Goal: Information Seeking & Learning: Learn about a topic

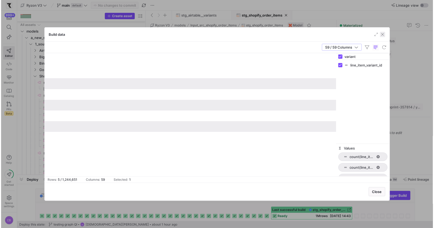
scroll to position [0, 3731]
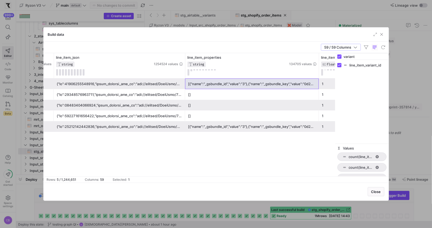
drag, startPoint x: 385, startPoint y: 35, endPoint x: 255, endPoint y: 105, distance: 147.4
click at [384, 35] on span "button" at bounding box center [381, 34] width 5 height 5
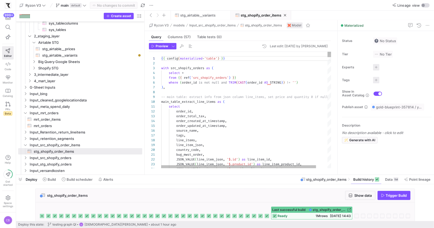
type textarea "select order_id, order_total_tax, order_created_at_timestamp, order_updated_at_…"
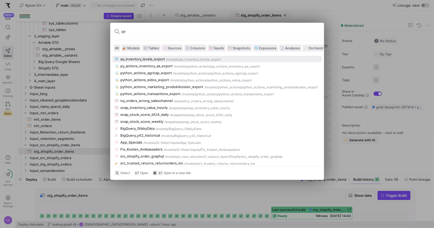
type input "o"
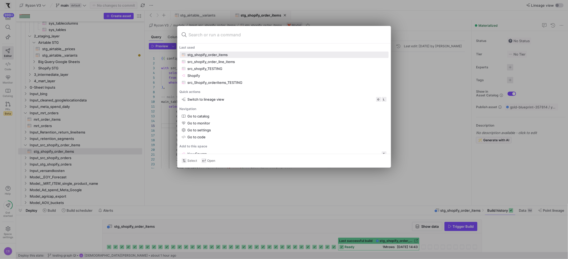
scroll to position [19, 67]
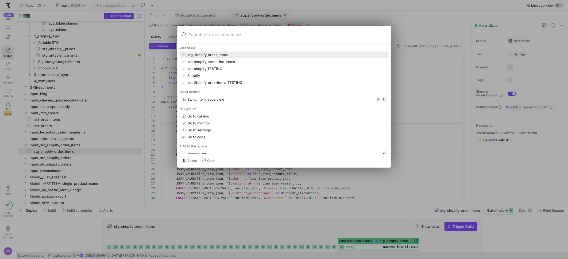
click at [411, 19] on div at bounding box center [284, 129] width 568 height 259
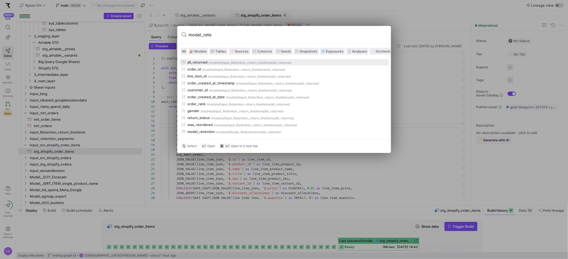
type input "model_rete"
click at [199, 53] on span "Models" at bounding box center [201, 51] width 12 height 4
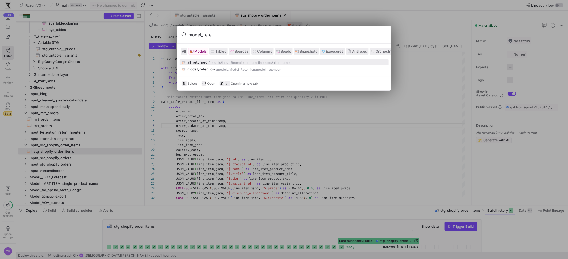
click at [208, 69] on div "model_retention" at bounding box center [202, 69] width 28 height 4
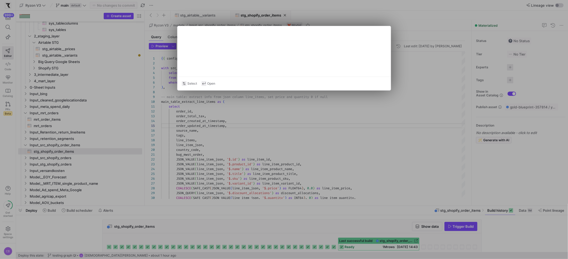
type textarea "{{ config(materialized='table') }} with all_returned_cte as ( select * from {{ …"
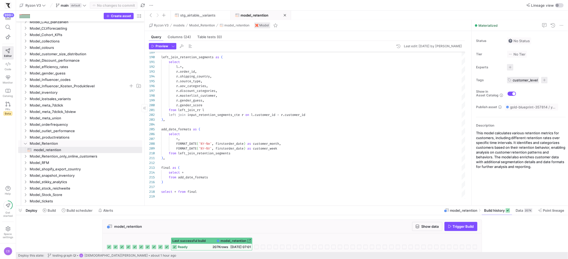
scroll to position [388, 0]
click at [27, 155] on icon "Press SPACE to select this row." at bounding box center [26, 156] width 4 height 3
click at [27, 155] on icon at bounding box center [26, 156] width 4 height 3
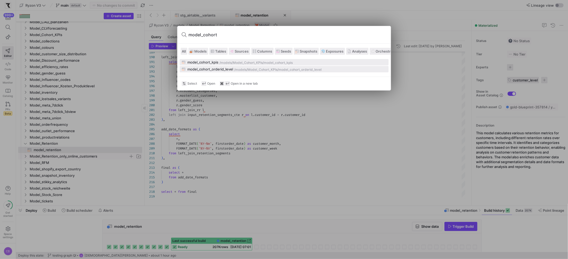
type input "model_cohort"
click at [201, 68] on div "model_cohort_orderid_level" at bounding box center [211, 69] width 46 height 4
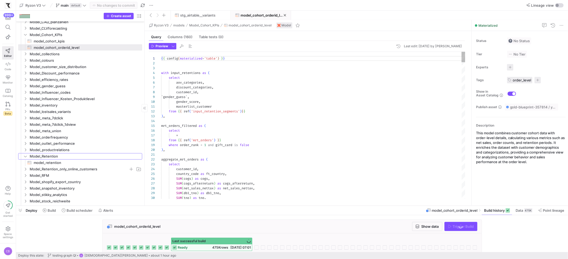
scroll to position [48, 0]
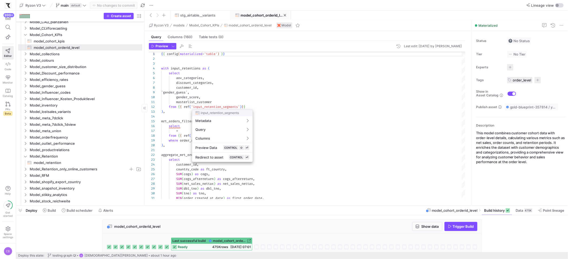
click at [259, 104] on div at bounding box center [284, 129] width 568 height 259
type textarea "masterlist_customer from {{ ref('input_retention_segments')}} ), mrt_orders_fil…"
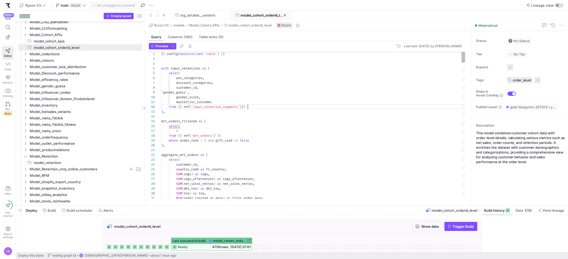
scroll to position [5, 87]
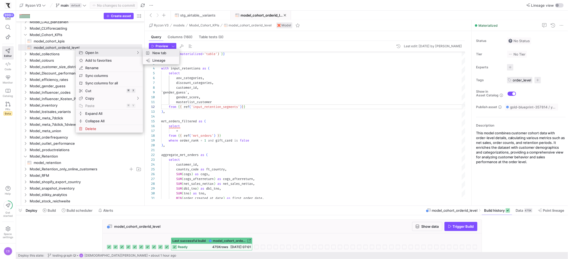
click at [161, 52] on span "New tab" at bounding box center [162, 52] width 25 height 7
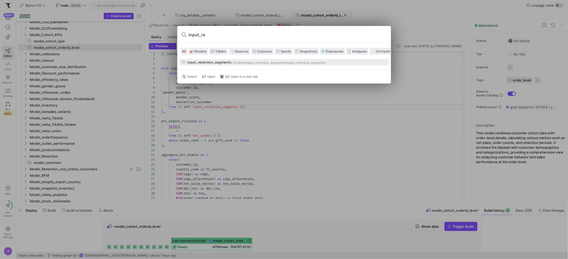
type input "input_ret"
click at [224, 60] on button "input_retention_segments /models/ Input_retention_segments /input_retention_seg…" at bounding box center [284, 62] width 209 height 6
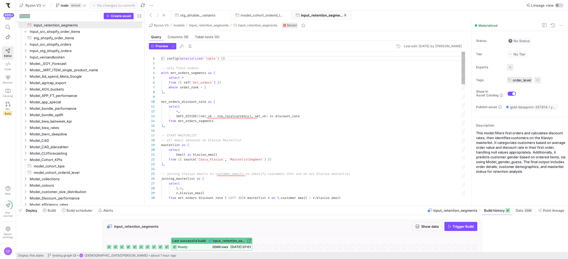
scroll to position [48, 0]
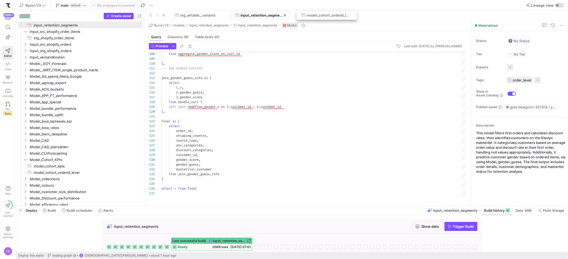
drag, startPoint x: 254, startPoint y: 11, endPoint x: 320, endPoint y: 13, distance: 66.3
click at [273, 17] on span at bounding box center [261, 15] width 60 height 9
click at [327, 19] on span at bounding box center [321, 15] width 60 height 9
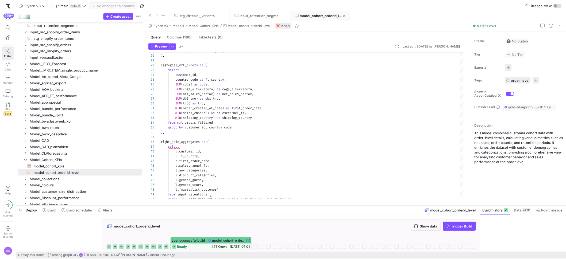
scroll to position [48, 0]
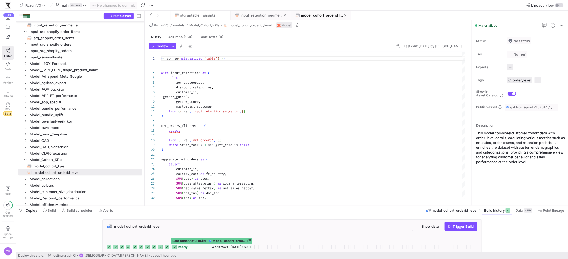
click at [267, 17] on span "input_retention_segments" at bounding box center [262, 15] width 43 height 4
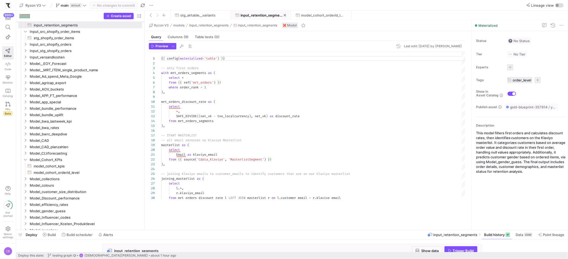
drag, startPoint x: 272, startPoint y: 206, endPoint x: 255, endPoint y: 175, distance: 35.4
click at [279, 228] on div at bounding box center [292, 230] width 552 height 2
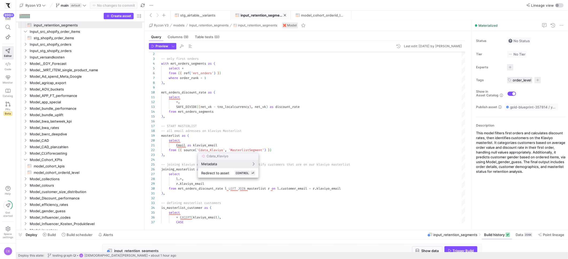
click at [234, 122] on div at bounding box center [284, 129] width 568 height 259
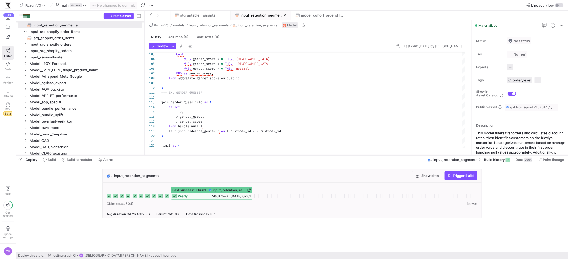
drag, startPoint x: 465, startPoint y: 231, endPoint x: 455, endPoint y: 154, distance: 77.4
click at [432, 154] on div at bounding box center [292, 155] width 552 height 2
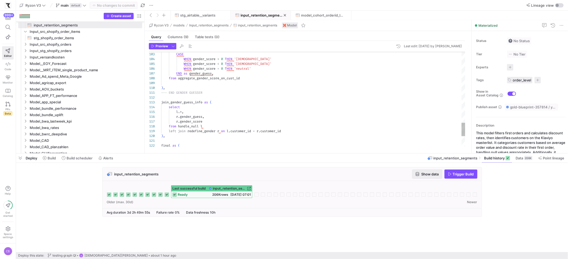
click at [432, 175] on span "Show data" at bounding box center [430, 174] width 17 height 4
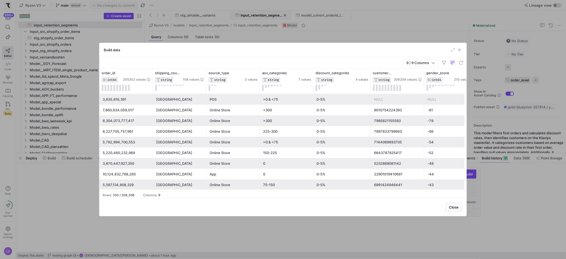
click at [221, 175] on div "App" at bounding box center [233, 174] width 47 height 10
click at [432, 51] on span "button" at bounding box center [459, 49] width 5 height 5
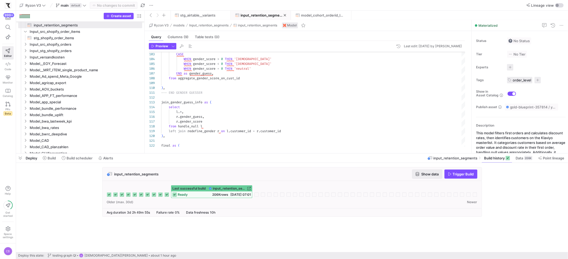
click at [416, 175] on icon "button" at bounding box center [418, 174] width 4 height 4
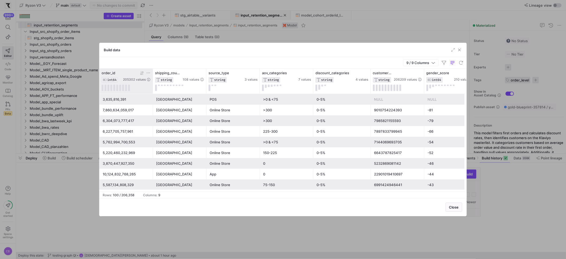
click at [142, 74] on icon at bounding box center [142, 73] width 4 height 4
click at [141, 74] on icon at bounding box center [141, 73] width 2 height 4
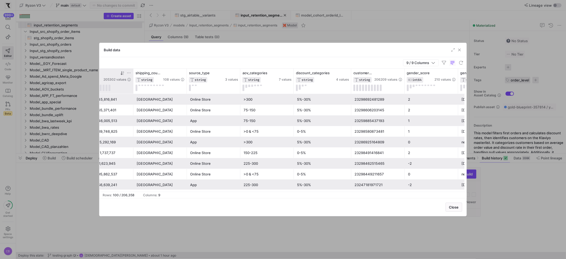
scroll to position [0, 30]
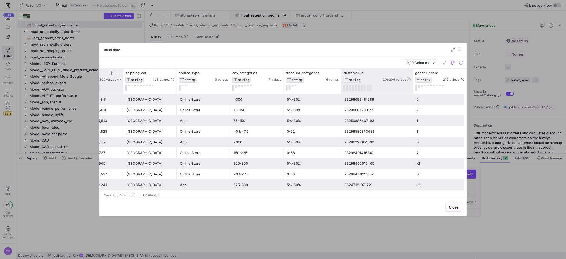
drag, startPoint x: 394, startPoint y: 72, endPoint x: 444, endPoint y: 76, distance: 50.7
click at [414, 76] on div at bounding box center [413, 81] width 2 height 25
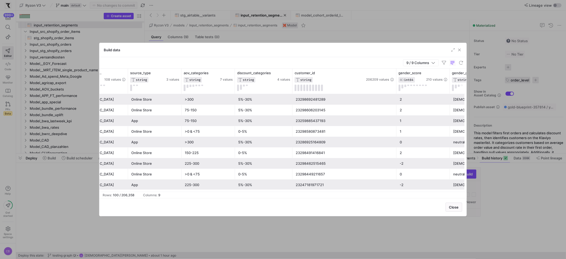
scroll to position [0, 118]
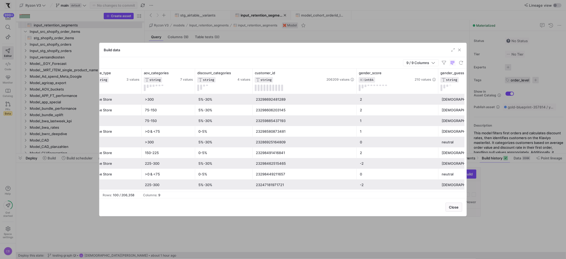
drag, startPoint x: 409, startPoint y: 88, endPoint x: 437, endPoint y: 94, distance: 29.3
click at [432, 94] on div "shipping_country STRING 108 values source_type STRING 3 values aov_categories S…" at bounding box center [282, 130] width 367 height 123
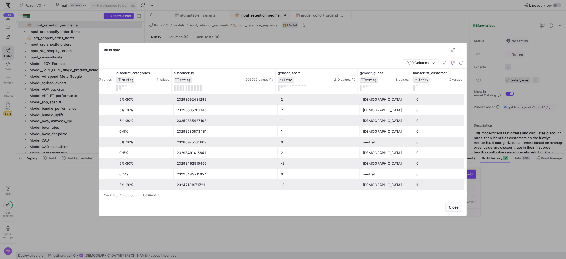
scroll to position [0, 0]
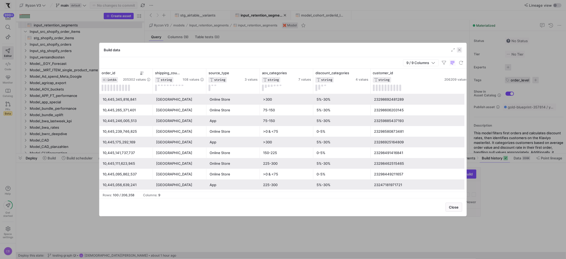
click at [432, 49] on span "button" at bounding box center [459, 49] width 5 height 5
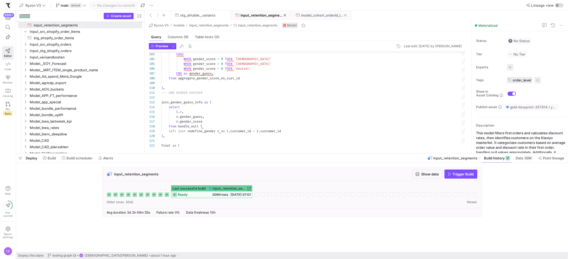
click at [326, 16] on span "model_cohort_orderid_level" at bounding box center [322, 15] width 43 height 4
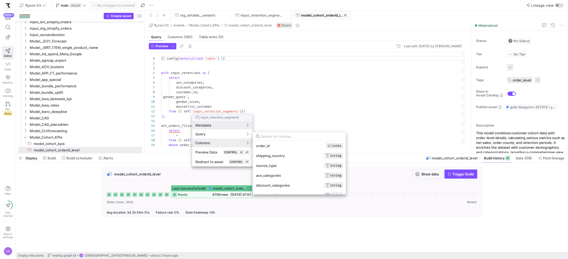
click at [266, 104] on div at bounding box center [284, 129] width 568 height 259
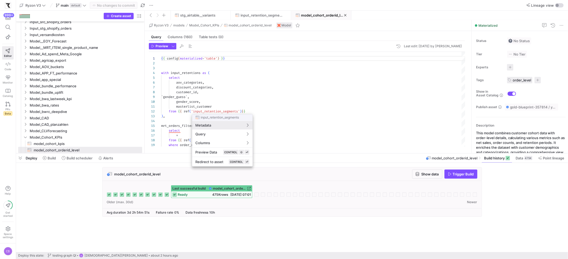
click at [221, 108] on div at bounding box center [284, 129] width 568 height 259
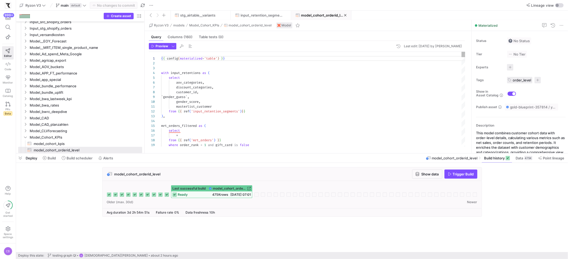
type textarea "masterlist_customer from {{ ref('input_retention_segments')}} ), mrt_orders_fil…"
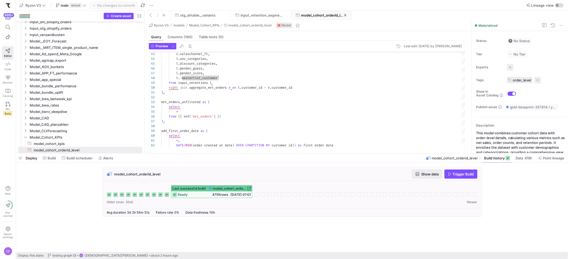
click at [421, 176] on span "button" at bounding box center [428, 174] width 30 height 9
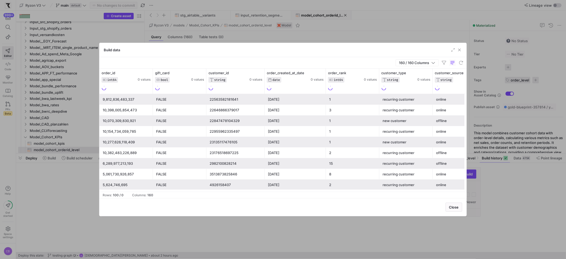
drag, startPoint x: 258, startPoint y: 84, endPoint x: 280, endPoint y: 82, distance: 22.0
click at [265, 82] on div at bounding box center [264, 81] width 2 height 25
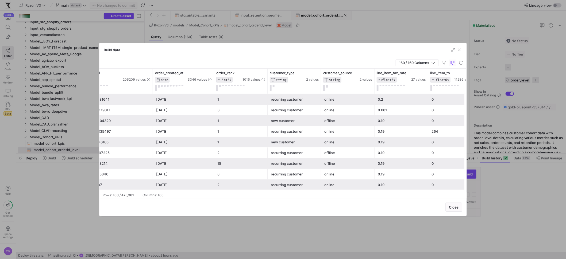
scroll to position [0, 134]
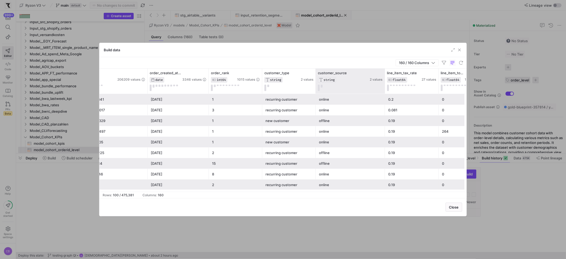
drag, startPoint x: 368, startPoint y: 83, endPoint x: 384, endPoint y: 82, distance: 15.8
click at [384, 82] on div at bounding box center [385, 81] width 2 height 25
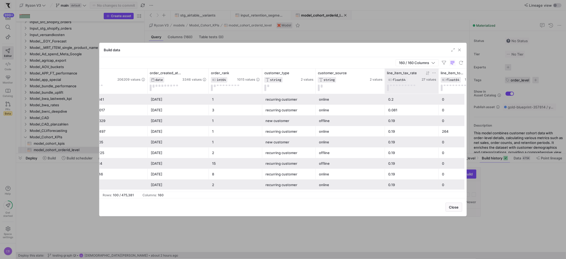
scroll to position [0, 146]
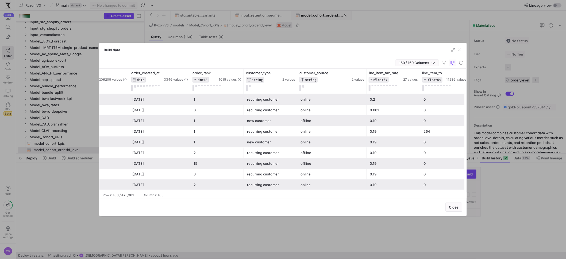
click at [432, 62] on span "button" at bounding box center [417, 63] width 43 height 6
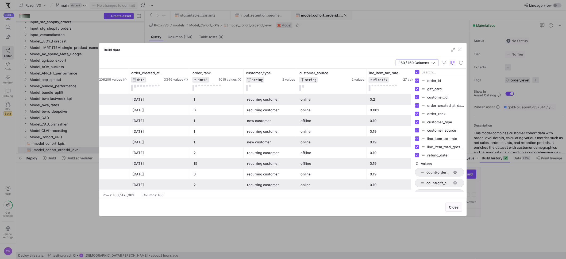
click at [432, 73] on input "Filter Columns Input" at bounding box center [443, 72] width 43 height 11
type input "source"
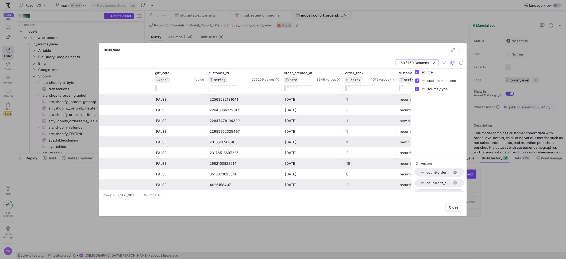
scroll to position [0, 153]
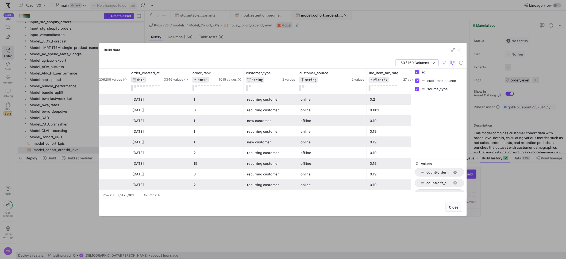
type input "s"
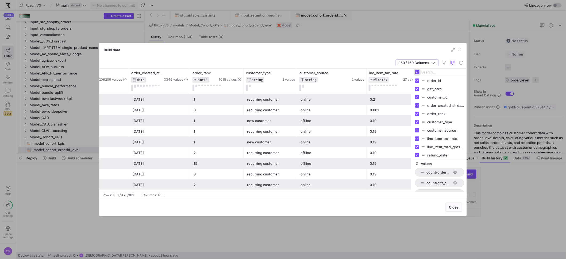
click at [418, 72] on input "Toggle Select All Columns" at bounding box center [417, 72] width 4 height 4
checkbox input "false"
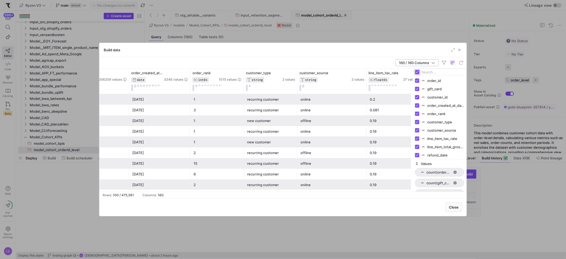
checkbox input "false"
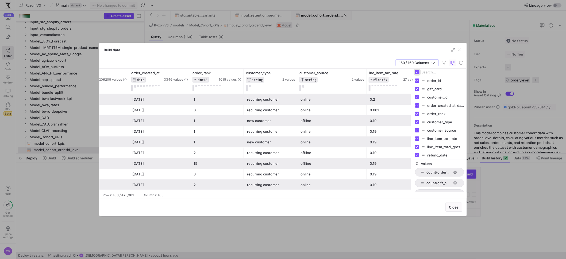
checkbox input "false"
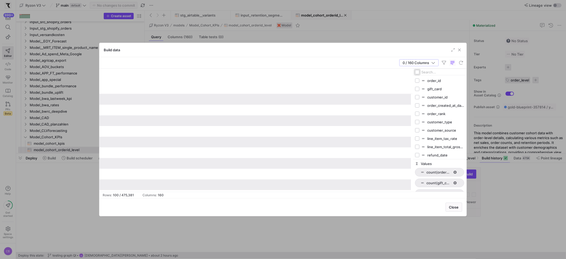
scroll to position [0, 0]
click at [426, 73] on input "Filter Columns Input" at bounding box center [443, 72] width 43 height 11
type input "source"
click at [417, 89] on input "Press SPACE to toggle visibility (hidden)" at bounding box center [417, 89] width 4 height 4
checkbox input "true"
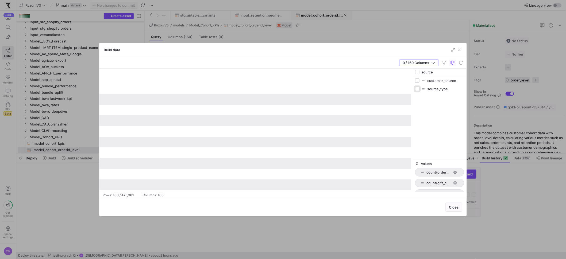
checkbox input "false"
click at [458, 51] on span "button" at bounding box center [459, 49] width 5 height 5
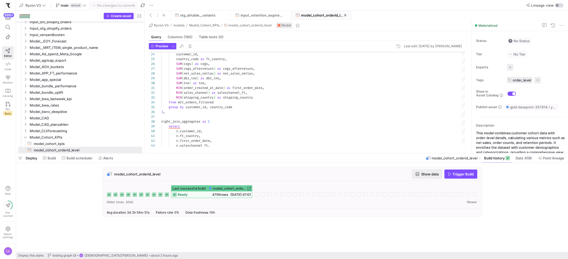
click at [435, 176] on span "Show data" at bounding box center [430, 174] width 17 height 4
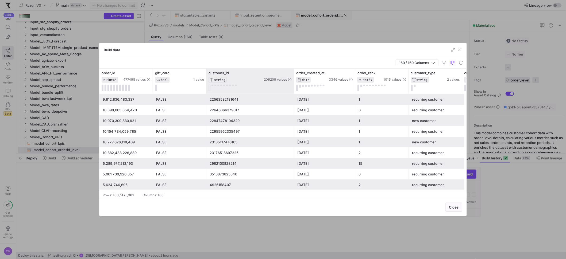
drag, startPoint x: 259, startPoint y: 78, endPoint x: 293, endPoint y: 81, distance: 34.4
click at [293, 81] on div at bounding box center [294, 81] width 2 height 25
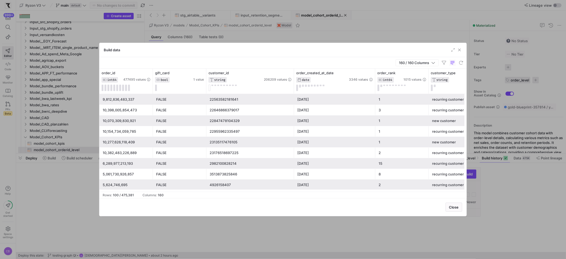
drag, startPoint x: 355, startPoint y: 76, endPoint x: 381, endPoint y: 78, distance: 26.1
click at [376, 78] on div at bounding box center [375, 81] width 2 height 25
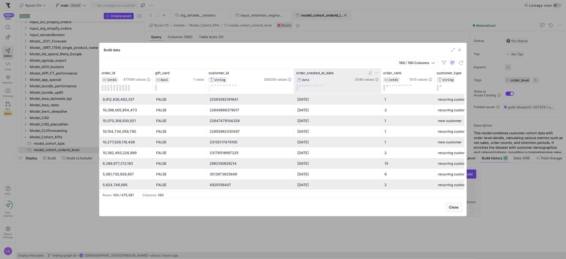
click at [377, 73] on icon at bounding box center [377, 73] width 4 height 4
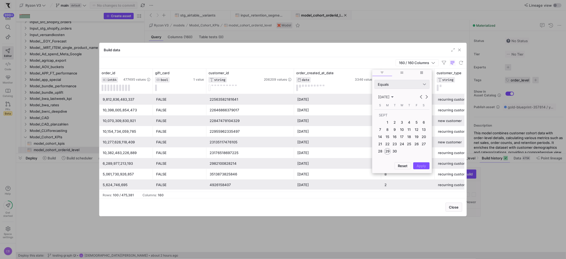
click at [423, 86] on div "Column Menu" at bounding box center [424, 84] width 3 height 4
click at [388, 140] on mat-option "Between" at bounding box center [402, 137] width 55 height 9
click at [387, 131] on span "8" at bounding box center [387, 129] width 6 height 6
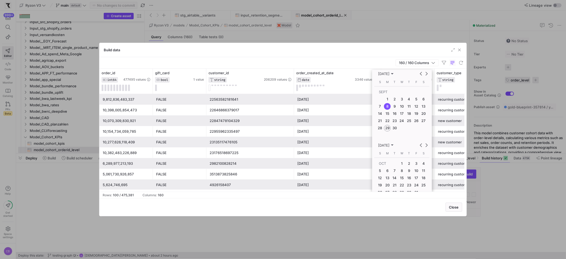
scroll to position [20, 0]
click at [421, 150] on button "Previous month" at bounding box center [421, 149] width 5 height 5
click at [381, 178] on span "14" at bounding box center [380, 178] width 6 height 6
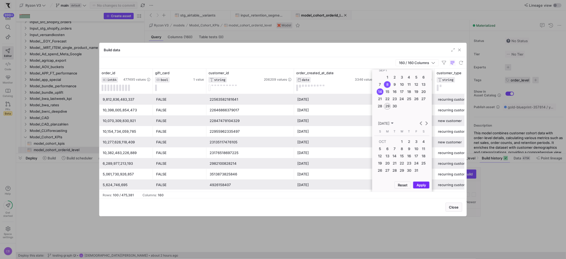
click at [418, 183] on span "Apply" at bounding box center [421, 185] width 9 height 4
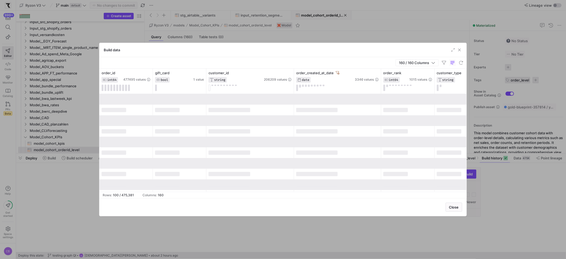
click at [203, 58] on div "160 / 160 Columns" at bounding box center [282, 62] width 367 height 11
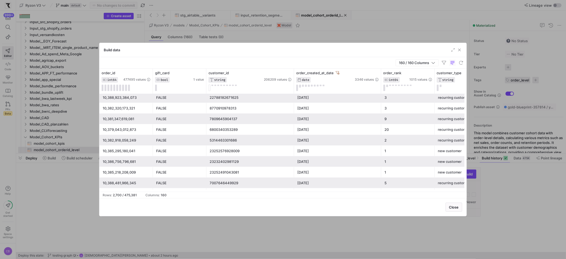
scroll to position [28773, 0]
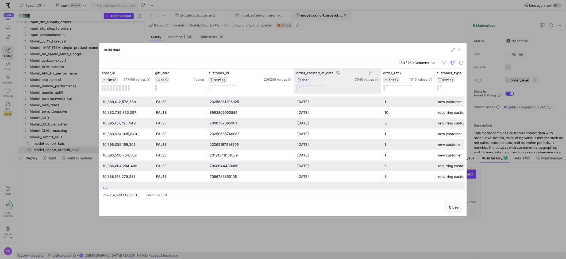
click at [370, 73] on icon at bounding box center [369, 73] width 2 height 4
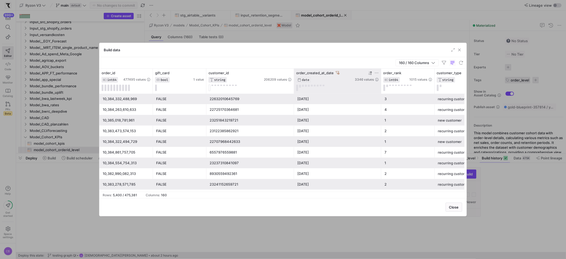
click at [376, 74] on icon at bounding box center [377, 73] width 4 height 4
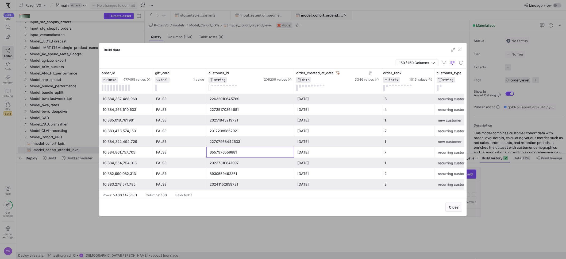
click at [243, 153] on div "6557976559881" at bounding box center [250, 152] width 81 height 10
click at [289, 155] on div "23247271559433" at bounding box center [250, 152] width 81 height 10
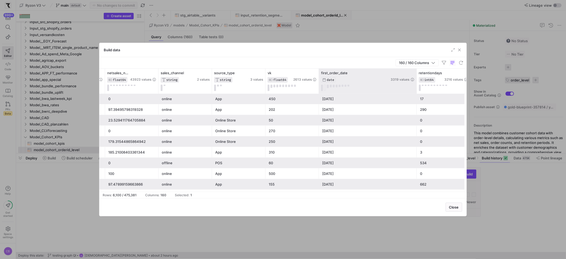
drag, startPoint x: 372, startPoint y: 85, endPoint x: 416, endPoint y: 88, distance: 44.5
click at [416, 88] on div at bounding box center [416, 81] width 2 height 25
click at [412, 72] on icon at bounding box center [412, 73] width 4 height 4
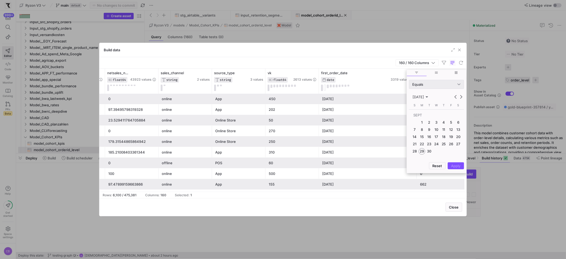
click at [434, 87] on div "Equals" at bounding box center [437, 84] width 48 height 9
click at [433, 134] on mat-option "Between" at bounding box center [437, 137] width 55 height 9
click at [422, 130] on span "8" at bounding box center [422, 129] width 6 height 6
click at [417, 137] on span "14" at bounding box center [414, 137] width 6 height 6
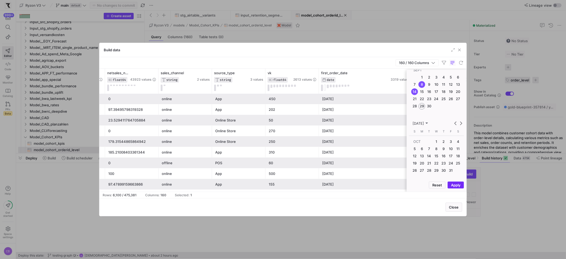
click at [457, 185] on span "Apply" at bounding box center [455, 185] width 9 height 4
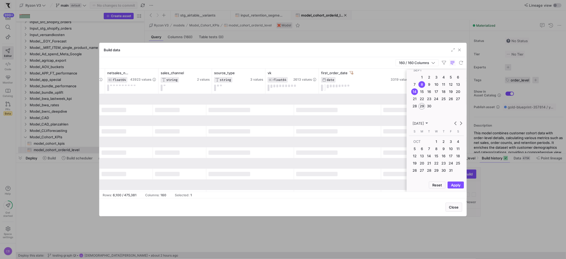
click at [255, 122] on div at bounding box center [250, 120] width 88 height 11
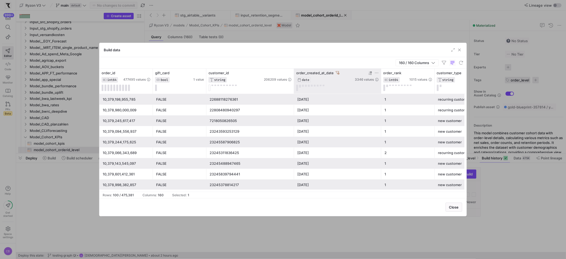
click at [337, 72] on icon at bounding box center [338, 73] width 4 height 4
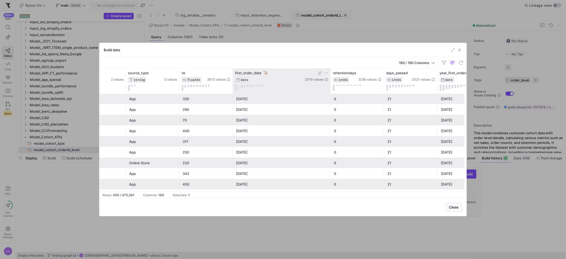
click at [327, 73] on icon at bounding box center [326, 73] width 3 height 1
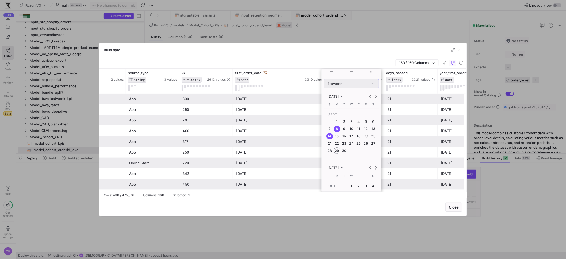
click at [338, 139] on span "15" at bounding box center [337, 136] width 6 height 6
click at [331, 142] on span "21" at bounding box center [329, 143] width 6 height 6
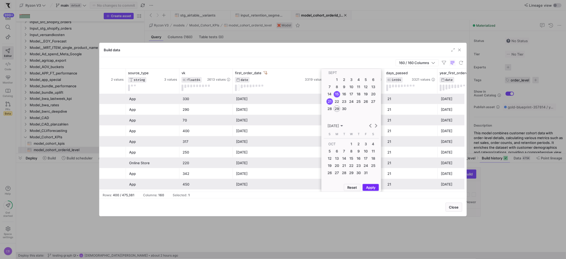
click at [376, 186] on span "Column Menu" at bounding box center [371, 187] width 16 height 6
click at [386, 67] on div "160 / 160 Columns" at bounding box center [282, 62] width 367 height 11
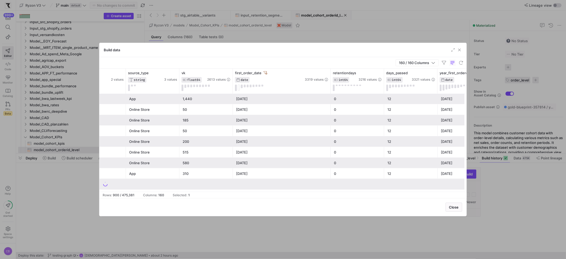
click at [303, 157] on div "2025-09-17" at bounding box center [281, 152] width 91 height 10
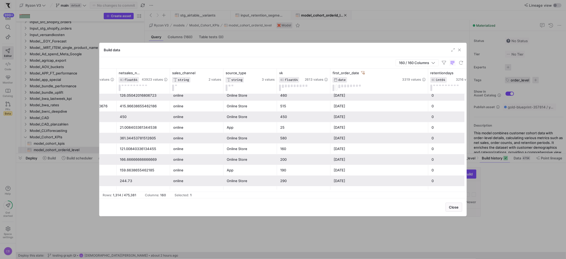
scroll to position [0, 586]
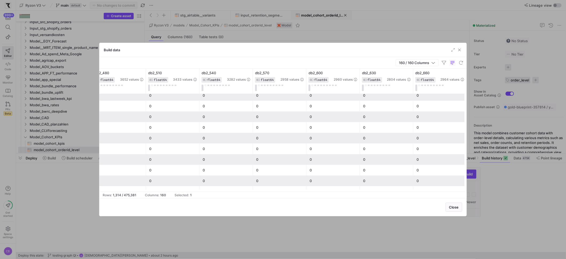
click at [367, 192] on y42-table-data-footer "Rows: 1,314 / 475,381 Columns: 160 Selected: 1" at bounding box center [282, 195] width 367 height 6
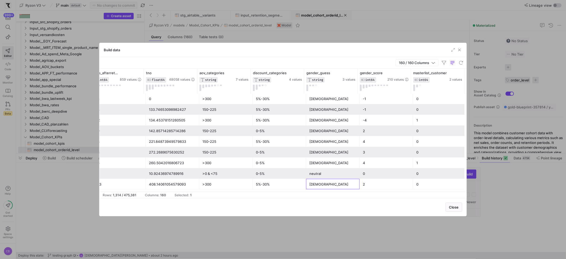
click at [331, 184] on div "male" at bounding box center [332, 184] width 47 height 10
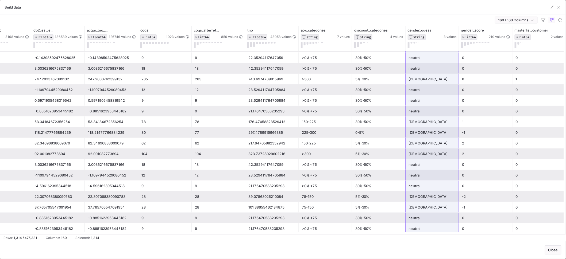
click at [534, 20] on icon "button" at bounding box center [533, 20] width 4 height 4
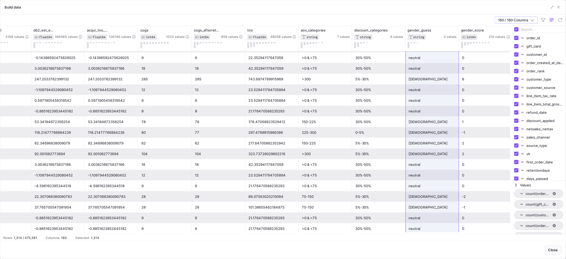
click at [523, 30] on input "Filter Columns Input" at bounding box center [542, 29] width 43 height 11
click at [518, 29] on input "Toggle Select All Columns" at bounding box center [516, 29] width 4 height 4
checkbox input "false"
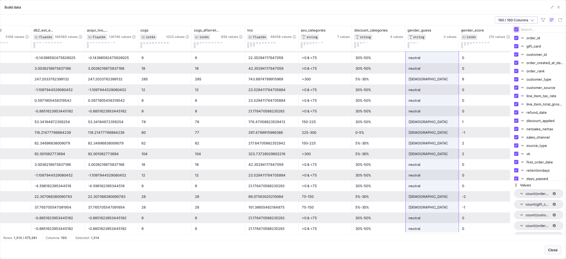
checkbox input "false"
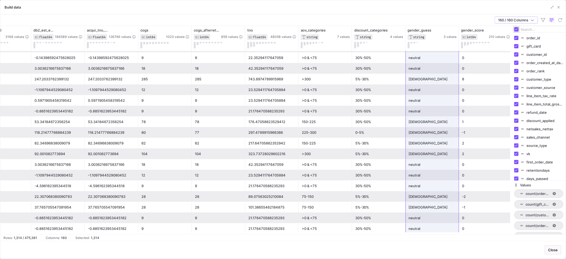
checkbox input "false"
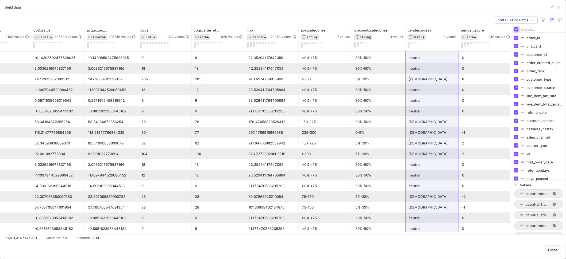
checkbox input "false"
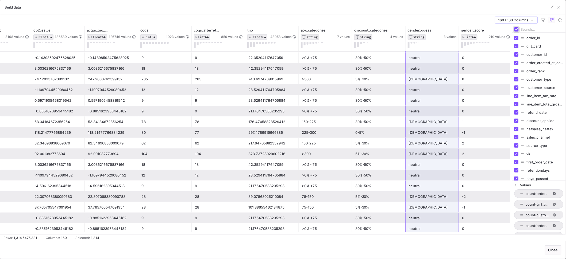
checkbox input "false"
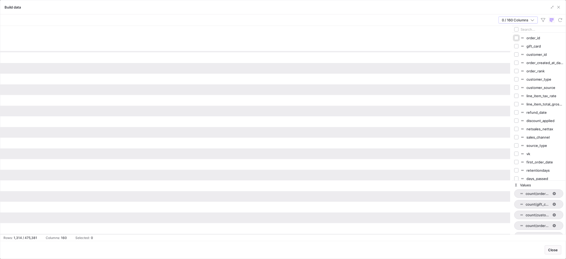
click at [515, 38] on input "Press SPACE to toggle visibility (hidden)" at bounding box center [516, 38] width 4 height 4
checkbox input "true"
checkbox input "false"
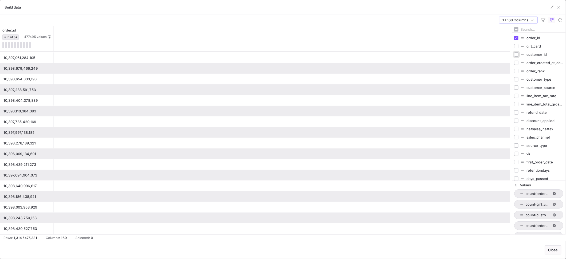
click at [518, 52] on input "Press SPACE to toggle visibility (hidden)" at bounding box center [516, 54] width 4 height 4
checkbox input "true"
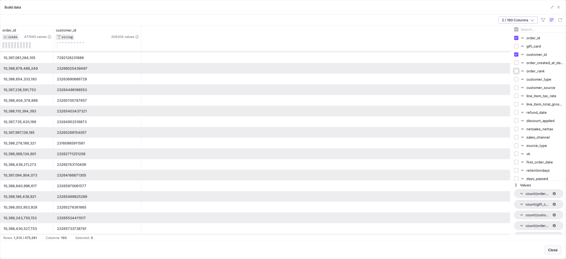
click at [517, 71] on input "Press SPACE to toggle visibility (hidden)" at bounding box center [516, 71] width 4 height 4
checkbox input "true"
click at [518, 63] on input "Press SPACE to toggle visibility (hidden)" at bounding box center [516, 63] width 4 height 4
checkbox input "true"
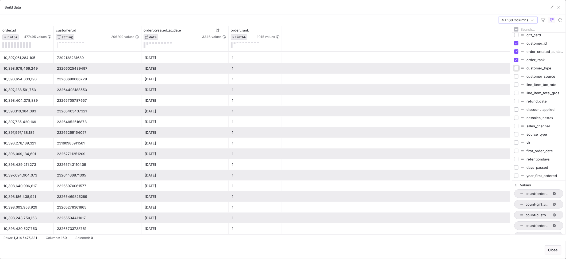
click at [519, 68] on input "Press SPACE to toggle visibility (hidden)" at bounding box center [516, 68] width 4 height 4
checkbox input "true"
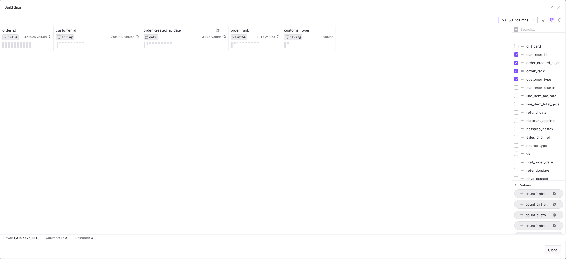
scroll to position [11, 0]
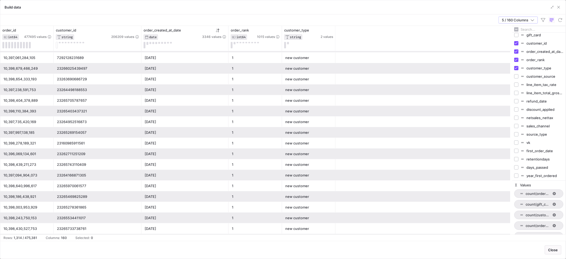
click at [519, 29] on div at bounding box center [538, 29] width 53 height 6
click at [518, 29] on input "Toggle Select All Columns" at bounding box center [516, 29] width 4 height 4
checkbox input "true"
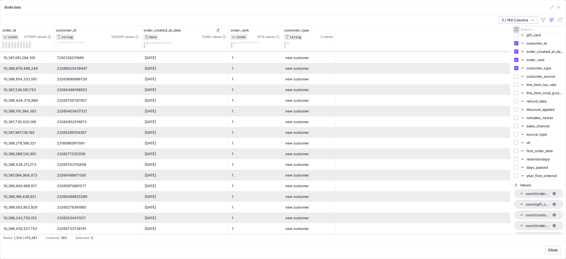
checkbox input "true"
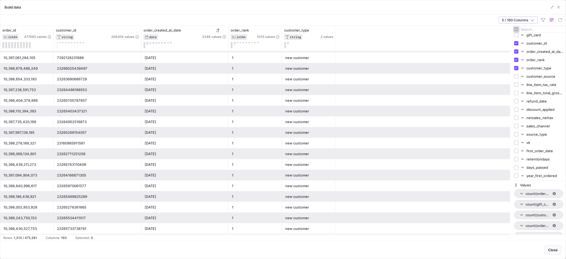
checkbox input "true"
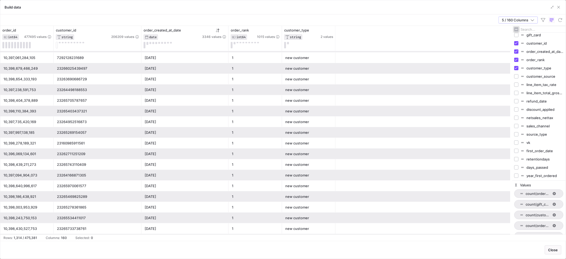
checkbox input "true"
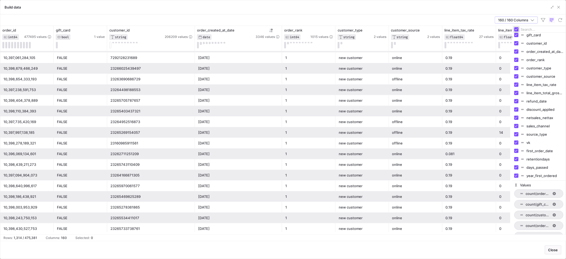
click at [518, 29] on input "Toggle Select All Columns" at bounding box center [516, 29] width 4 height 4
checkbox input "false"
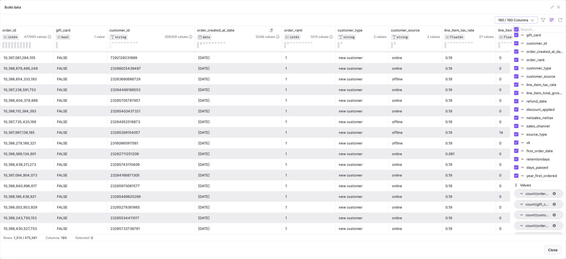
checkbox input "false"
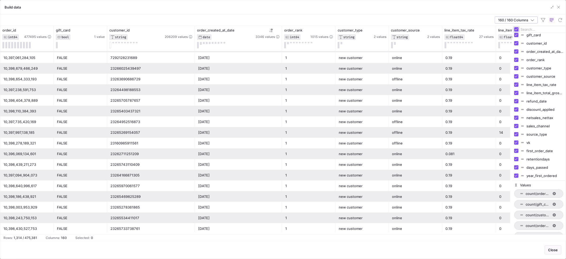
checkbox input "false"
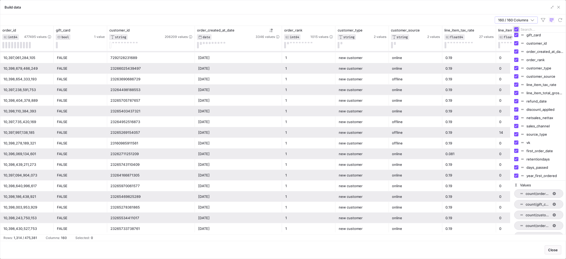
checkbox input "false"
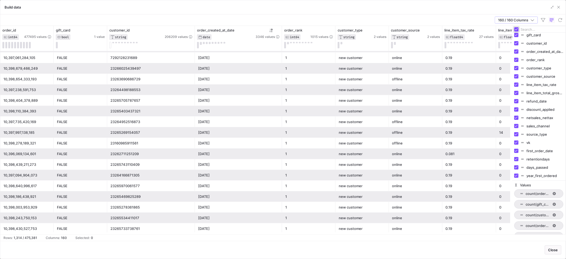
checkbox input "false"
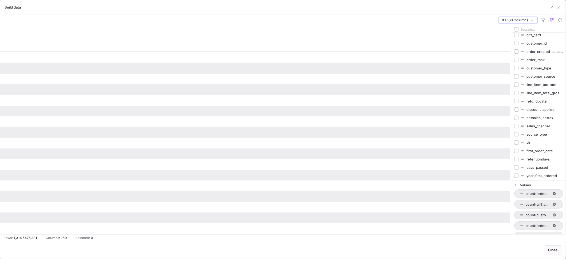
click at [534, 33] on span "gift_card" at bounding box center [545, 35] width 37 height 4
checkbox input "false"
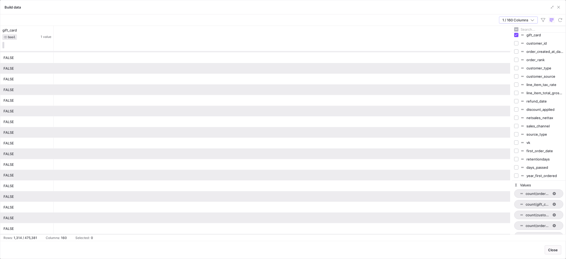
click at [527, 34] on span "gift_card" at bounding box center [545, 35] width 37 height 4
checkbox input "false"
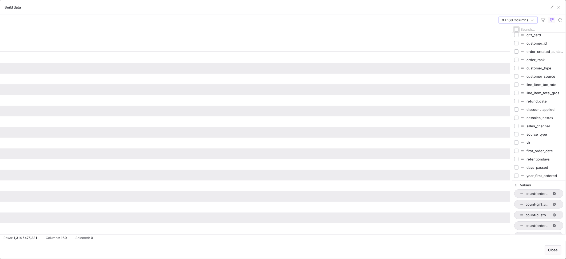
click at [518, 28] on input "Toggle Select All Columns" at bounding box center [516, 29] width 4 height 4
checkbox input "true"
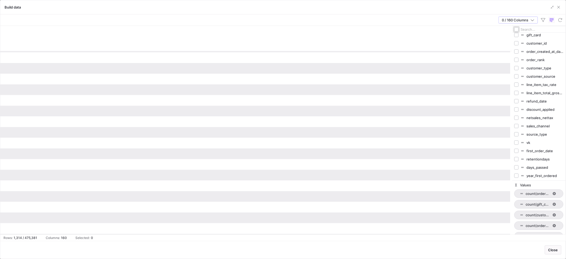
checkbox input "true"
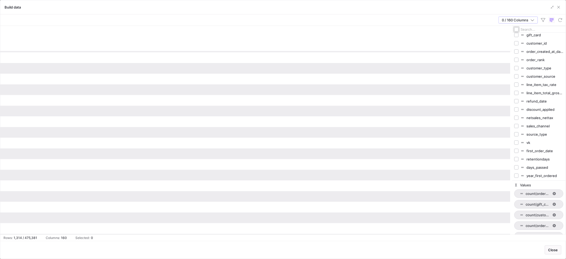
checkbox input "true"
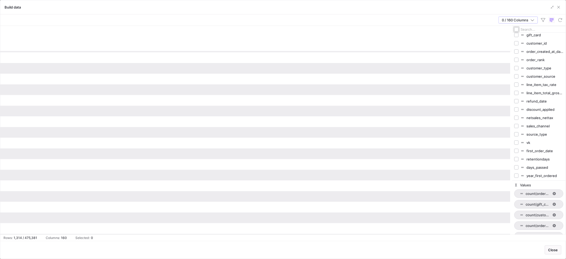
checkbox input "true"
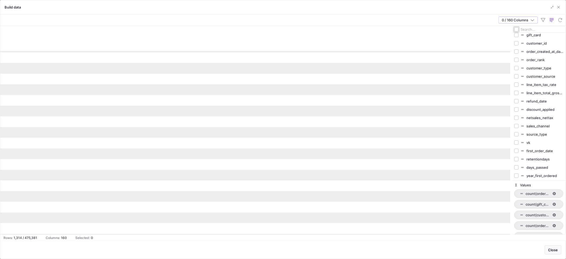
checkbox input "true"
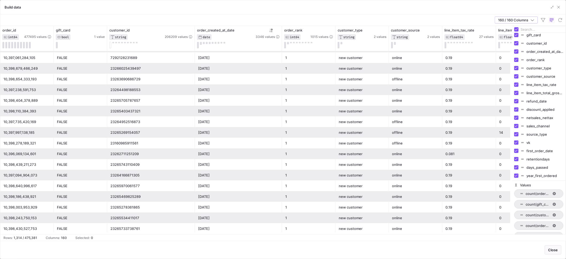
click at [450, 17] on div "160 / 160 Columns" at bounding box center [282, 19] width 565 height 11
click at [533, 21] on icon "button" at bounding box center [533, 20] width 4 height 4
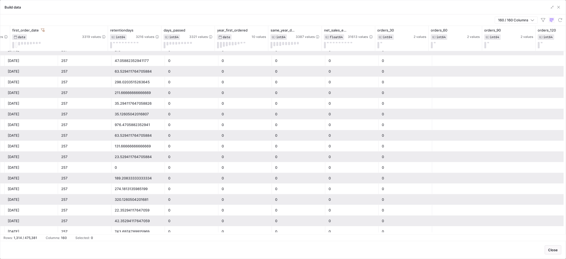
scroll to position [0, 0]
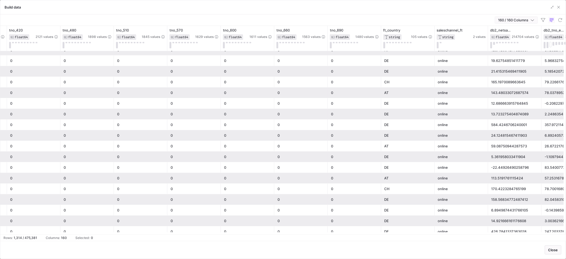
click at [538, 21] on span "button" at bounding box center [516, 20] width 43 height 6
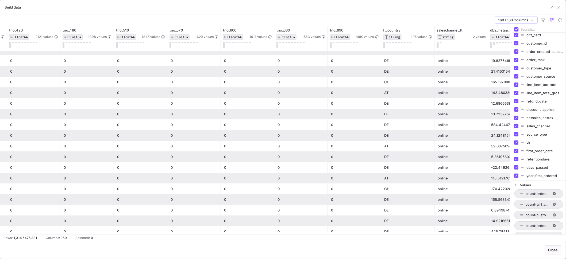
click at [532, 27] on input "Filter Columns Input" at bounding box center [542, 29] width 43 height 11
type input "first"
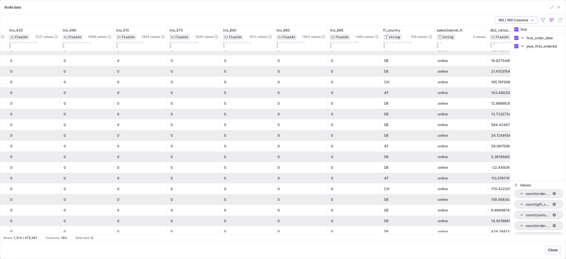
drag, startPoint x: 532, startPoint y: 30, endPoint x: 520, endPoint y: 30, distance: 11.8
click at [520, 30] on div "first" at bounding box center [538, 29] width 53 height 6
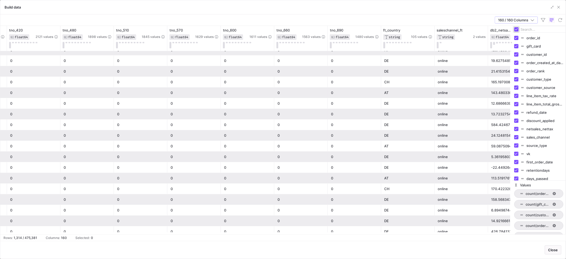
click at [518, 29] on input "Toggle Select All Columns" at bounding box center [516, 29] width 4 height 4
checkbox input "false"
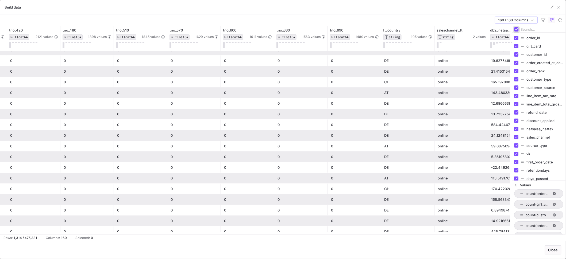
checkbox input "false"
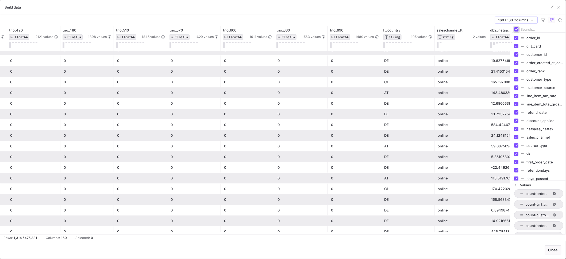
checkbox input "false"
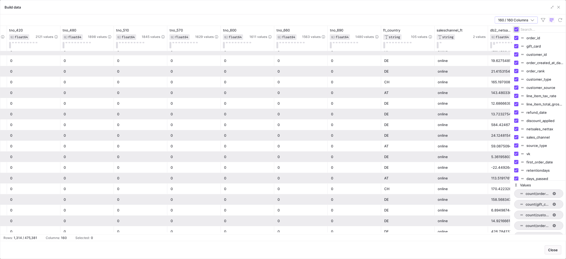
checkbox input "false"
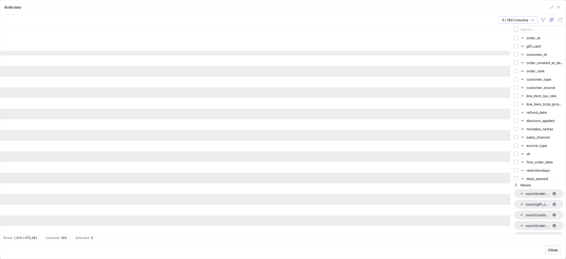
click at [526, 31] on input "Filter Columns Input" at bounding box center [542, 29] width 43 height 11
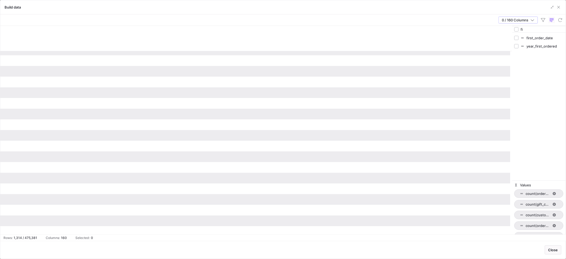
type input "fi"
click at [519, 38] on input "Press SPACE to toggle visibility (hidden)" at bounding box center [516, 38] width 4 height 4
checkbox input "true"
checkbox input "false"
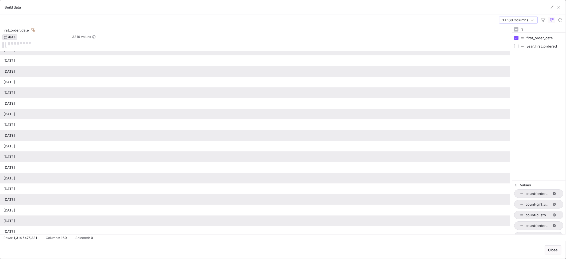
drag, startPoint x: 532, startPoint y: 29, endPoint x: 507, endPoint y: 25, distance: 25.2
click at [507, 26] on div "1 / 160 Columns Drag here to set row groups Drag here to set column labels firs…" at bounding box center [282, 127] width 565 height 227
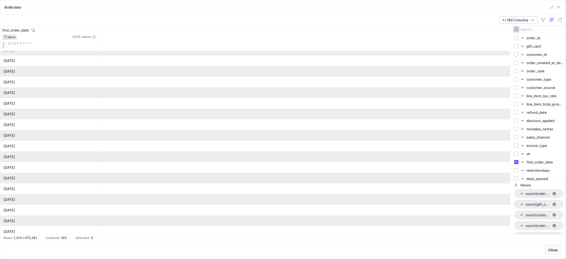
click at [519, 29] on input "Toggle Select All Columns" at bounding box center [516, 29] width 4 height 4
checkbox input "true"
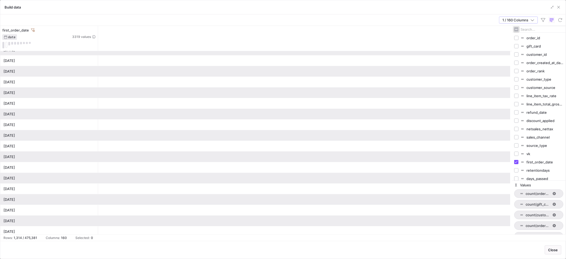
checkbox input "true"
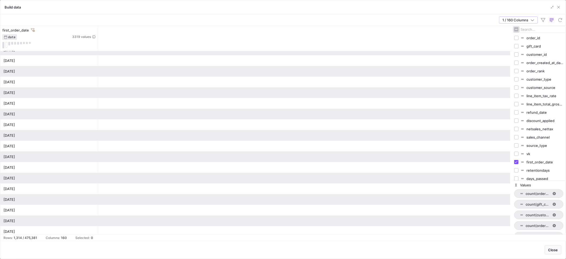
checkbox input "true"
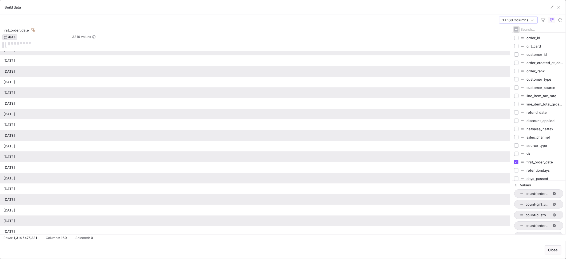
checkbox input "true"
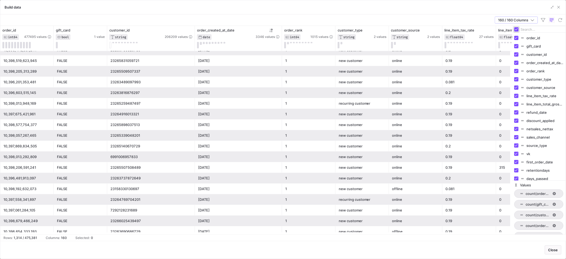
click at [519, 30] on input "Toggle Select All Columns" at bounding box center [516, 29] width 4 height 4
checkbox input "false"
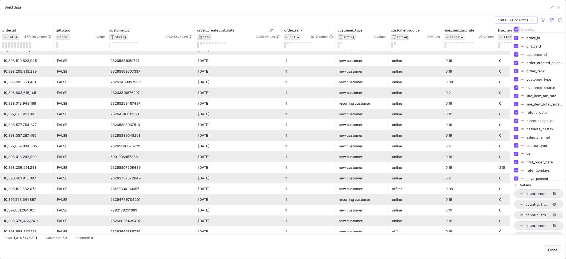
checkbox input "false"
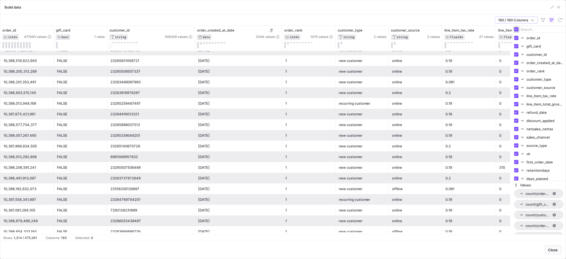
checkbox input "false"
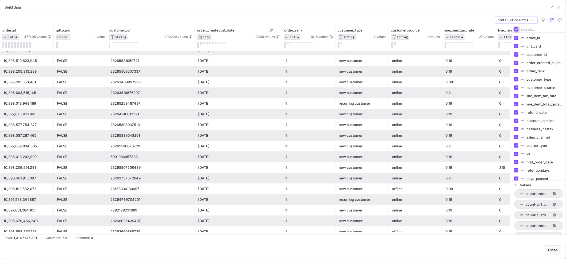
checkbox input "false"
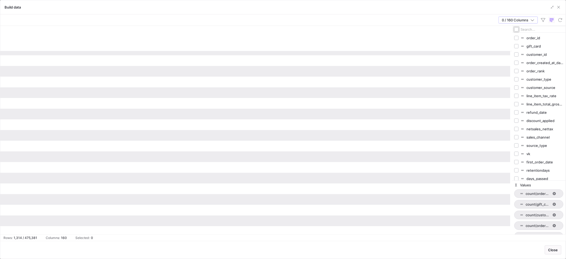
click at [519, 30] on input "Toggle Select All Columns" at bounding box center [516, 29] width 4 height 4
checkbox input "true"
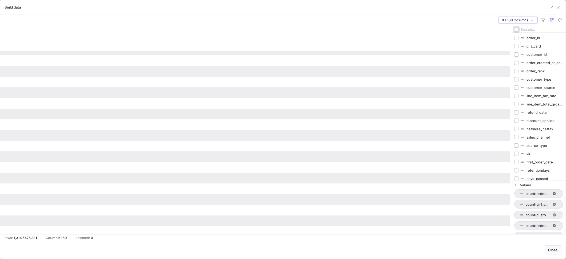
checkbox input "true"
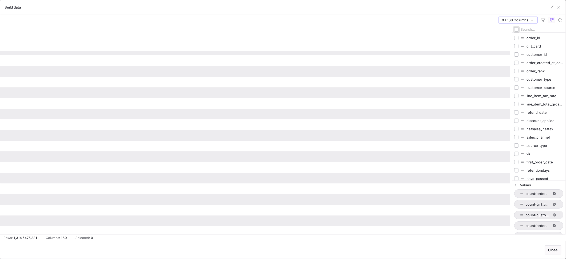
checkbox input "true"
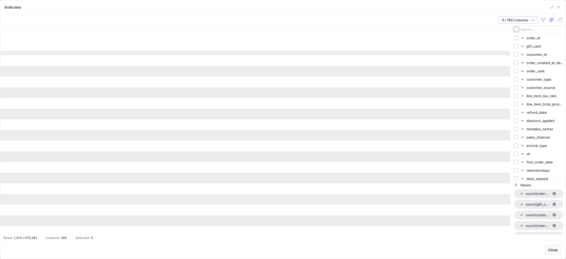
checkbox input "true"
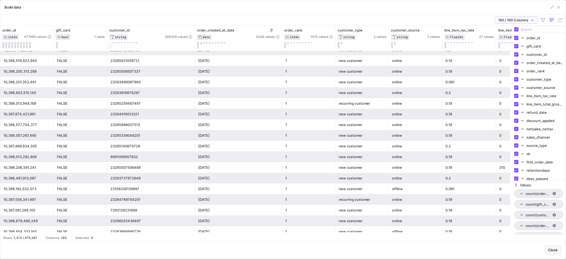
click at [537, 21] on span "button" at bounding box center [516, 20] width 43 height 6
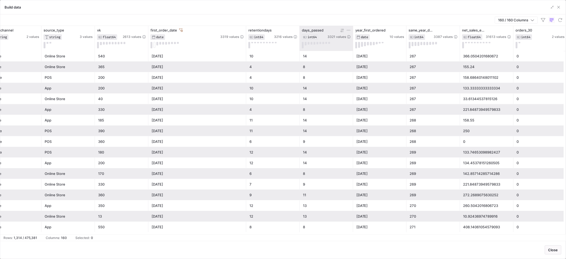
click at [343, 31] on icon at bounding box center [342, 30] width 4 height 4
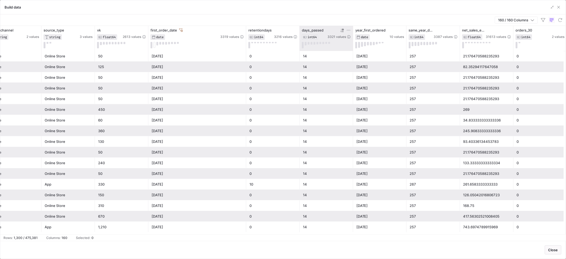
click at [341, 31] on icon at bounding box center [341, 31] width 2 height 4
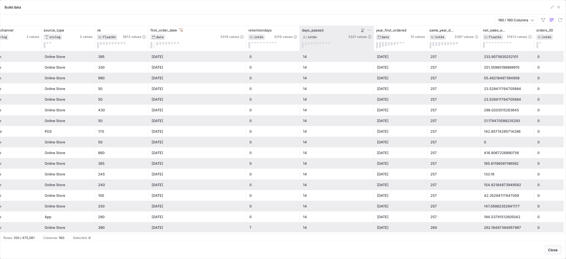
drag, startPoint x: 351, startPoint y: 43, endPoint x: 372, endPoint y: 43, distance: 20.9
click at [372, 43] on div "days_passed INT64 3321 values" at bounding box center [337, 38] width 74 height 25
click at [200, 57] on div "[DATE]" at bounding box center [197, 57] width 91 height 10
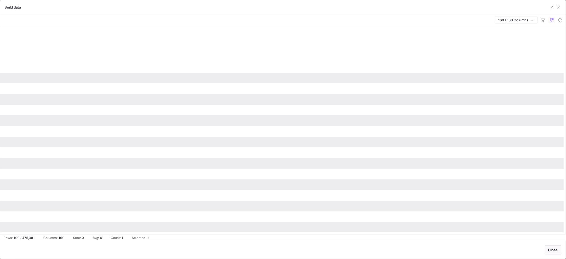
scroll to position [0, 825]
